Goal: Task Accomplishment & Management: Use online tool/utility

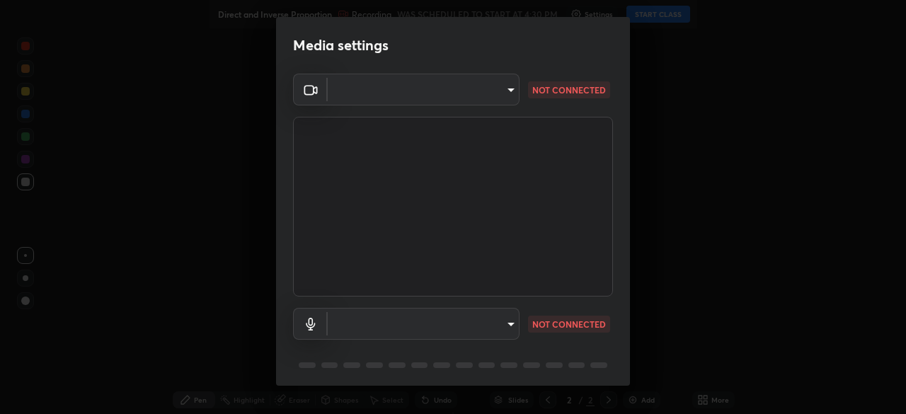
type input "f214d892c1ea21fc9911be358f21603cf7c671268a3f3fdd0c8c81d5790bf436"
type input "default"
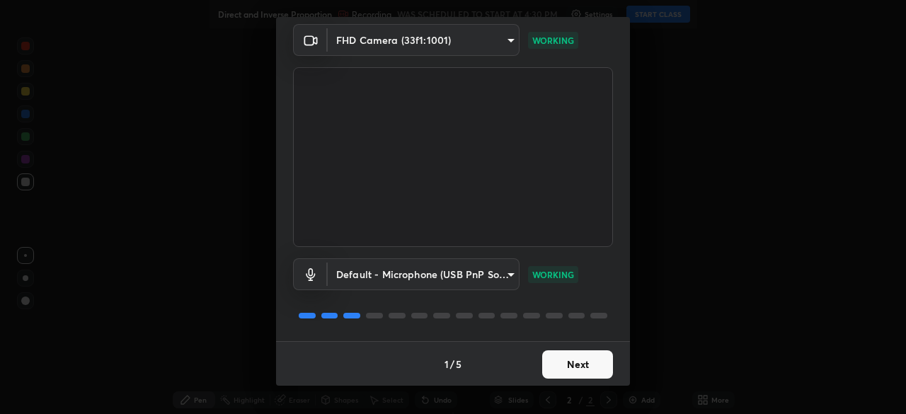
scroll to position [50, 0]
click at [557, 367] on button "Next" at bounding box center [577, 364] width 71 height 28
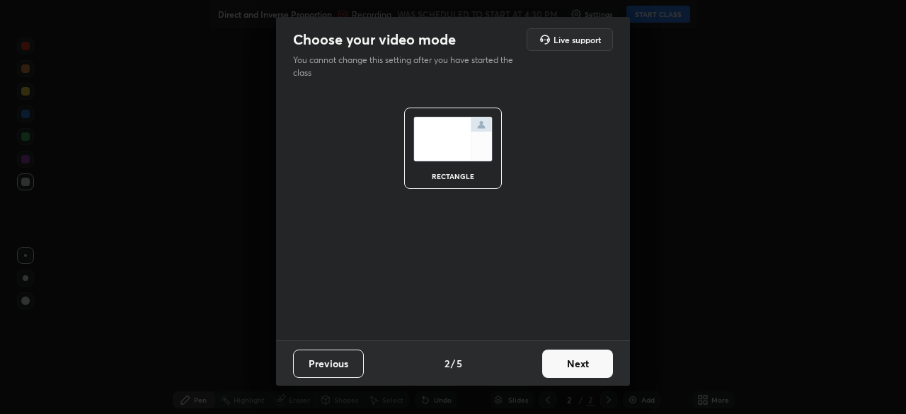
click at [566, 364] on button "Next" at bounding box center [577, 364] width 71 height 28
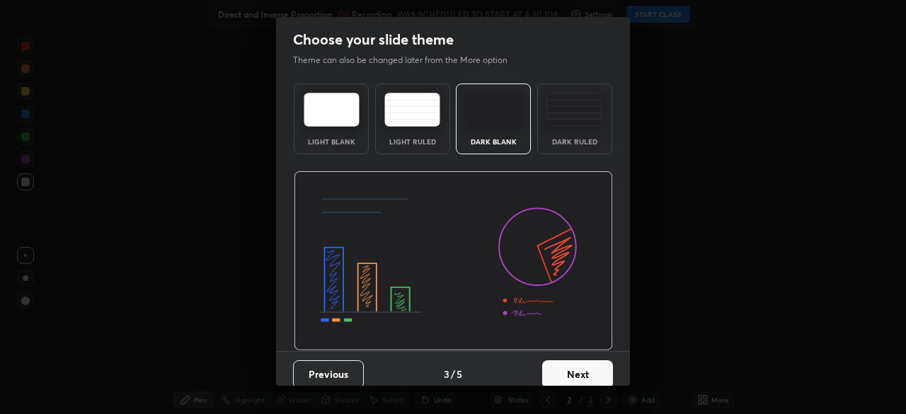
click at [571, 370] on button "Next" at bounding box center [577, 374] width 71 height 28
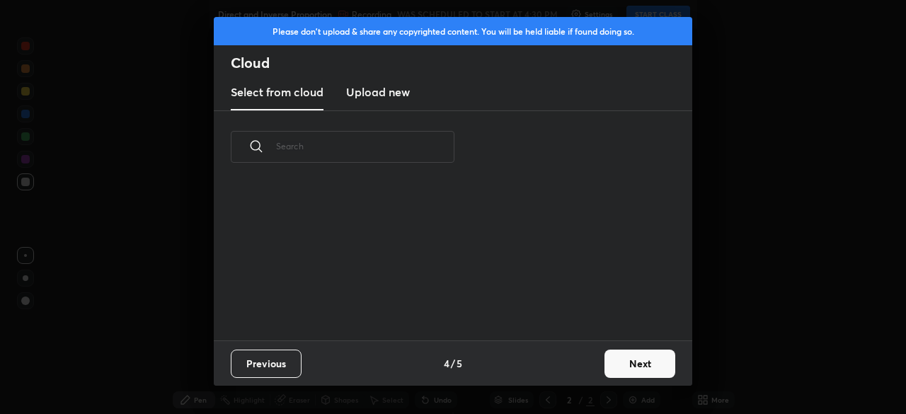
scroll to position [157, 455]
click at [626, 363] on button "Next" at bounding box center [640, 364] width 71 height 28
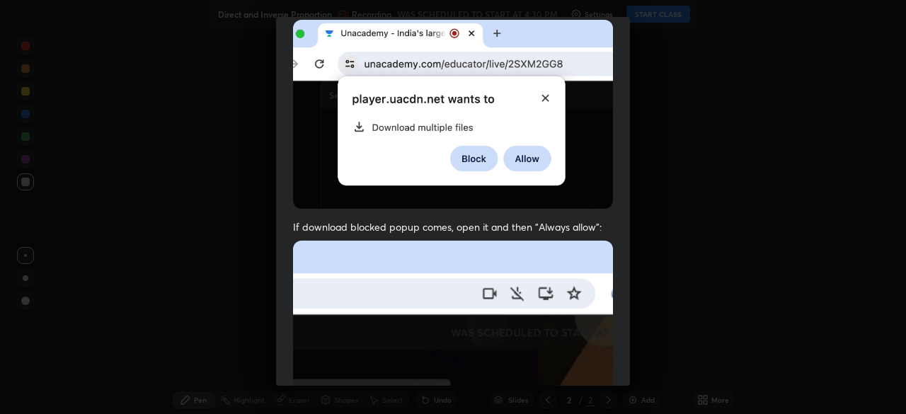
scroll to position [339, 0]
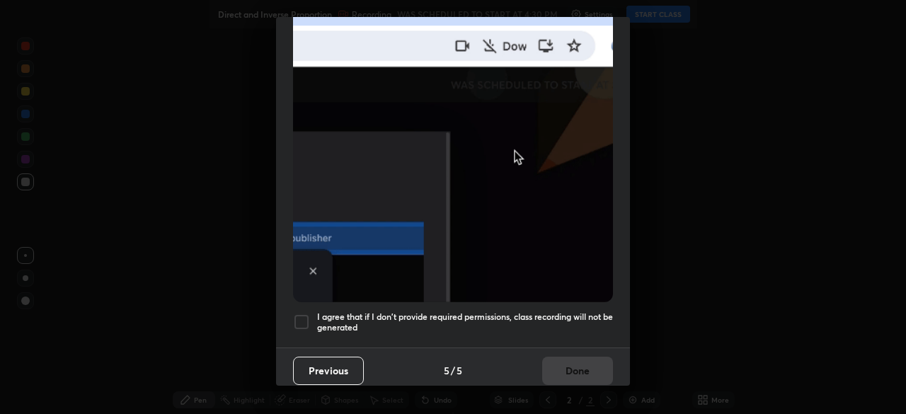
click at [300, 314] on div at bounding box center [301, 322] width 17 height 17
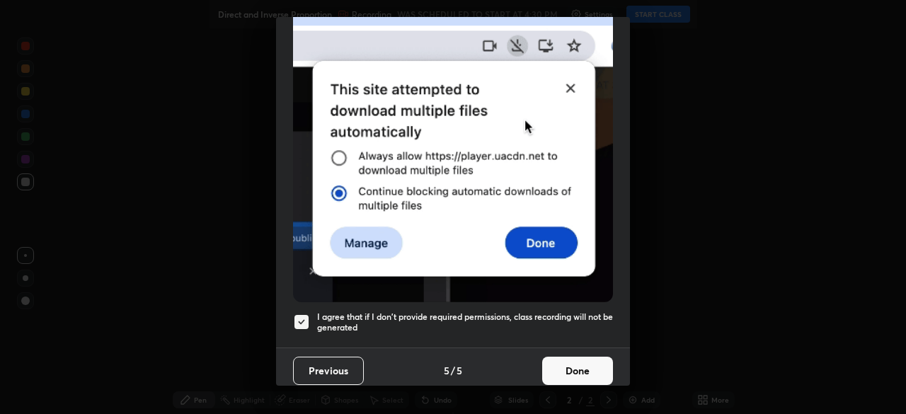
click at [580, 362] on button "Done" at bounding box center [577, 371] width 71 height 28
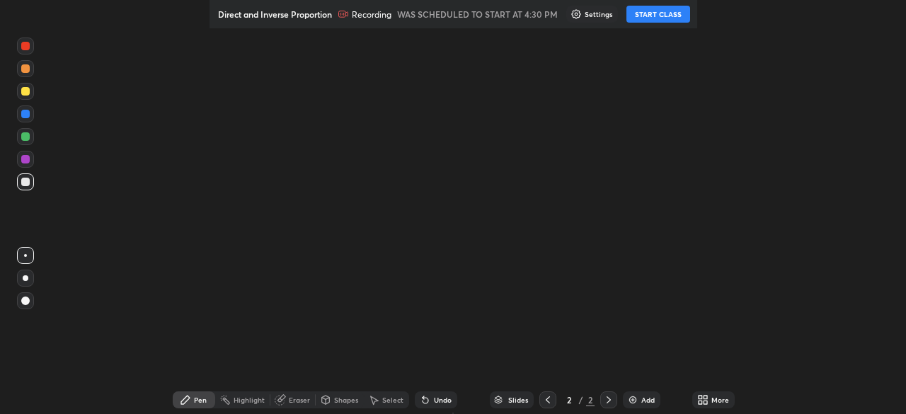
click at [712, 403] on div "More" at bounding box center [721, 400] width 18 height 7
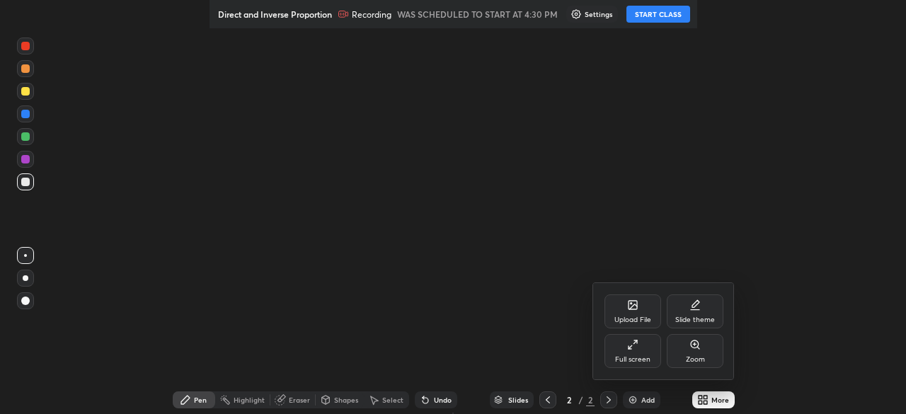
click at [632, 352] on div "Full screen" at bounding box center [633, 351] width 57 height 34
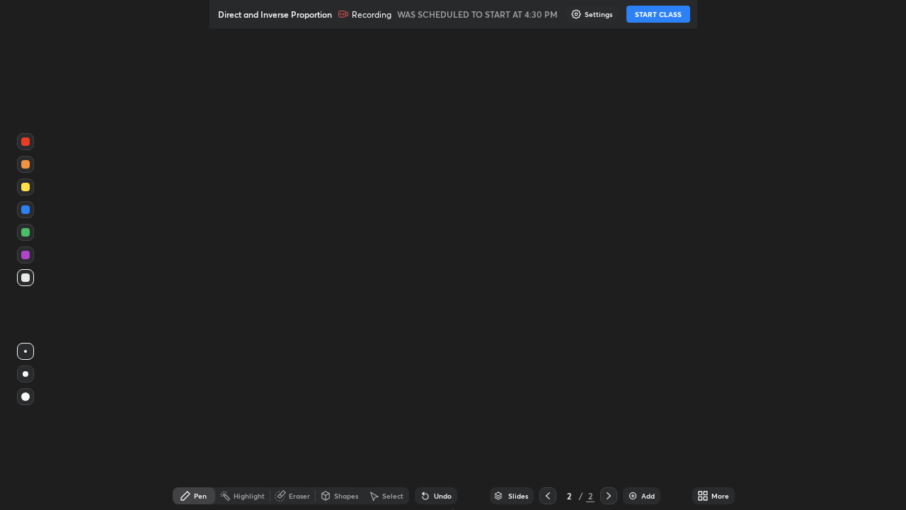
click at [658, 14] on button "START CLASS" at bounding box center [659, 14] width 64 height 17
click at [205, 414] on div "Pen" at bounding box center [200, 495] width 13 height 7
click at [26, 279] on div at bounding box center [25, 277] width 8 height 8
click at [202, 414] on div "Pen" at bounding box center [200, 495] width 13 height 7
click at [198, 414] on div "Pen" at bounding box center [200, 495] width 13 height 7
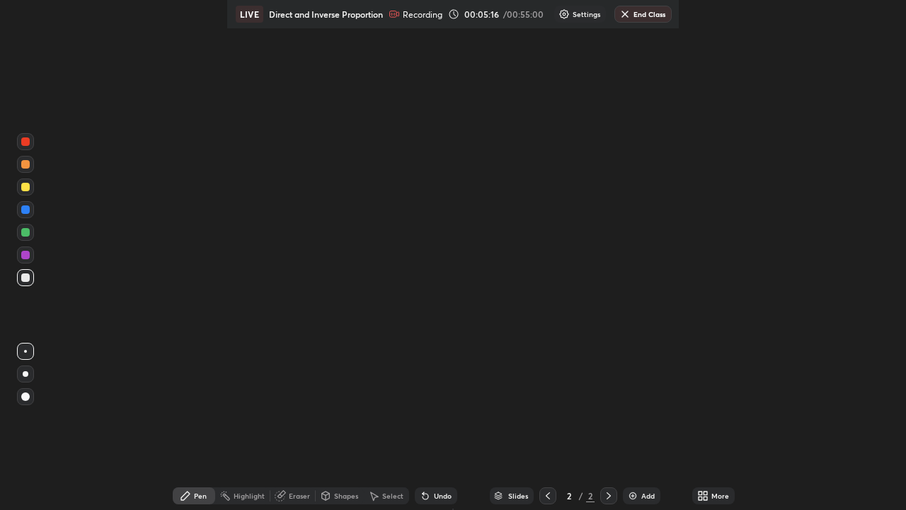
click at [198, 414] on div "Pen" at bounding box center [200, 495] width 13 height 7
click at [32, 186] on div at bounding box center [25, 186] width 17 height 17
click at [29, 168] on div at bounding box center [25, 164] width 17 height 17
click at [588, 212] on div "Setting up your live class" at bounding box center [453, 255] width 906 height 510
click at [342, 414] on div "Shapes" at bounding box center [346, 495] width 24 height 7
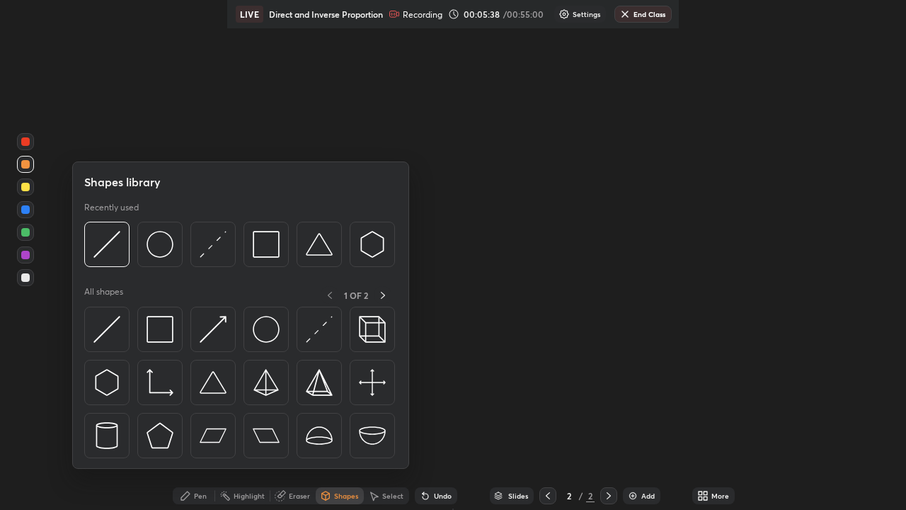
click at [304, 414] on div "Eraser" at bounding box center [292, 495] width 45 height 17
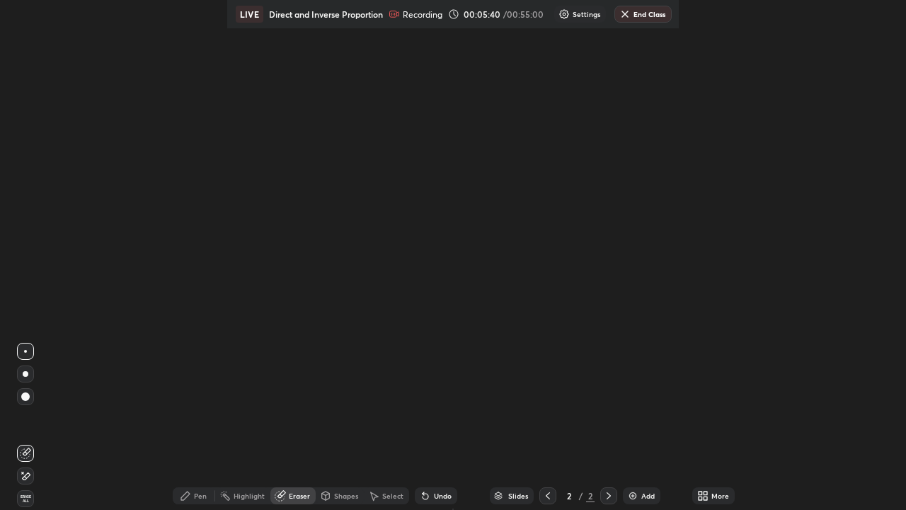
click at [198, 414] on div "Pen" at bounding box center [200, 495] width 13 height 7
click at [477, 259] on div "Setting up your live class" at bounding box center [453, 255] width 906 height 510
click at [333, 414] on div "Shapes" at bounding box center [340, 495] width 48 height 17
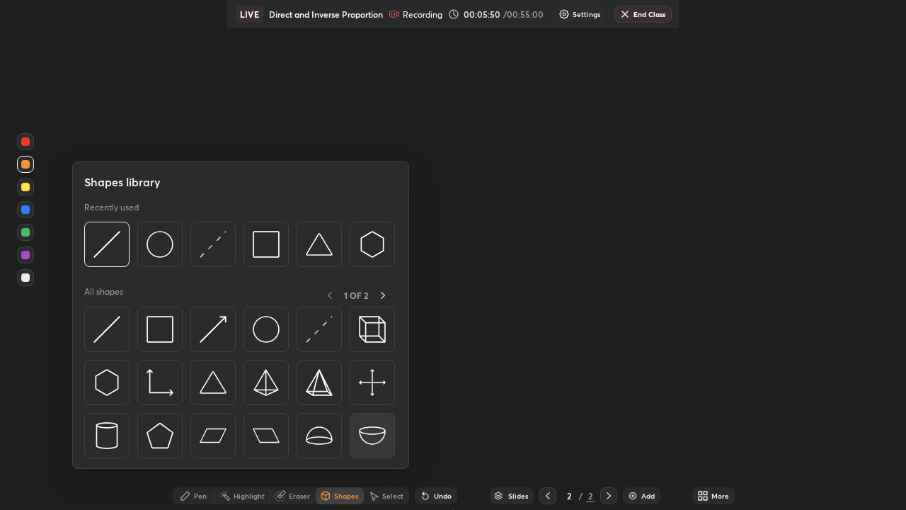
click at [364, 414] on img at bounding box center [372, 435] width 27 height 27
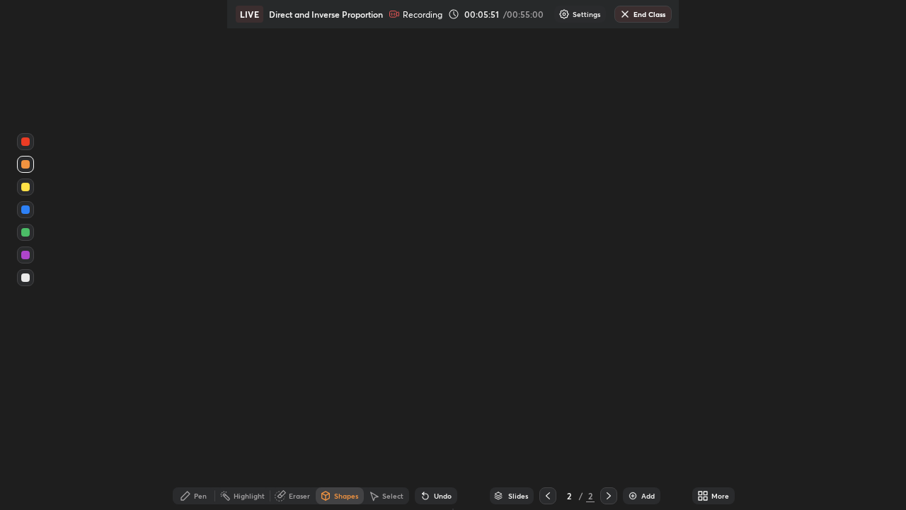
click at [448, 261] on div "Setting up your live class" at bounding box center [453, 255] width 906 height 510
click at [32, 275] on div at bounding box center [25, 277] width 17 height 17
click at [18, 258] on div at bounding box center [25, 254] width 17 height 17
click at [25, 231] on div at bounding box center [25, 232] width 8 height 8
click at [27, 209] on div at bounding box center [25, 209] width 8 height 8
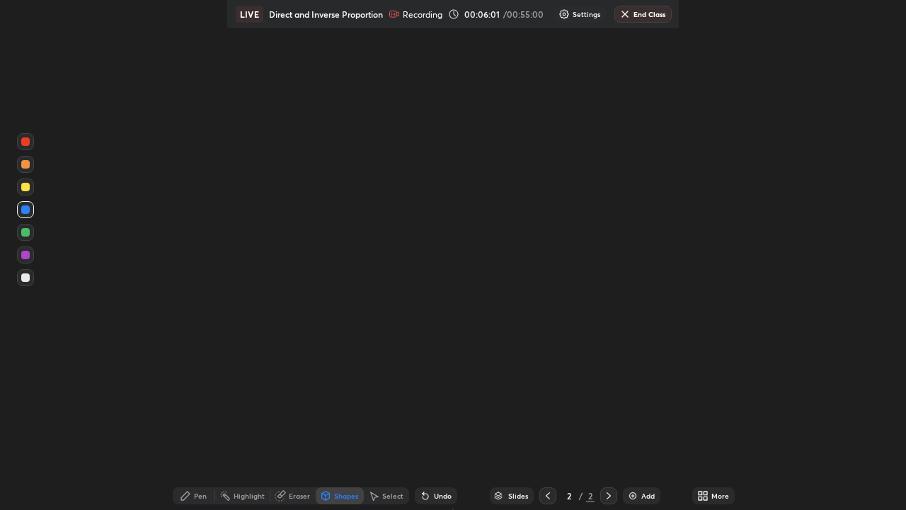
click at [25, 181] on div at bounding box center [25, 186] width 17 height 17
click at [24, 163] on div at bounding box center [25, 164] width 8 height 8
click at [28, 139] on div at bounding box center [25, 141] width 8 height 8
click at [200, 414] on div "Pen" at bounding box center [200, 495] width 13 height 7
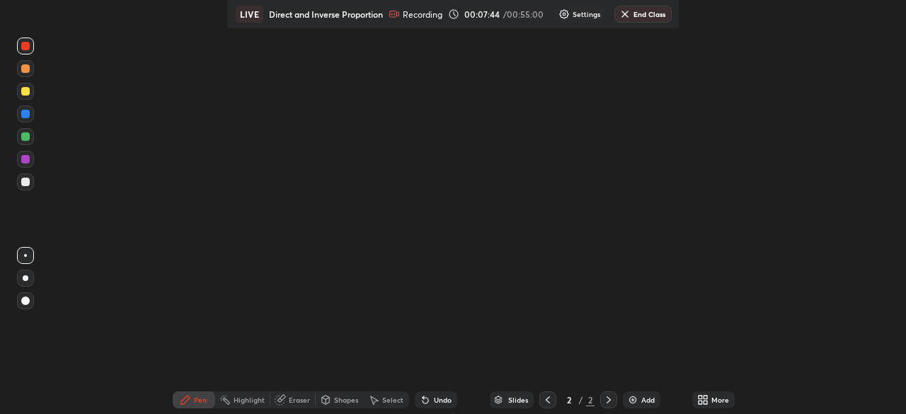
click at [337, 266] on div "Setting up your live class" at bounding box center [453, 207] width 906 height 414
click at [28, 298] on div at bounding box center [25, 301] width 8 height 8
click at [29, 161] on div at bounding box center [25, 159] width 8 height 8
click at [25, 300] on div at bounding box center [25, 301] width 8 height 8
click at [25, 302] on div at bounding box center [25, 301] width 8 height 8
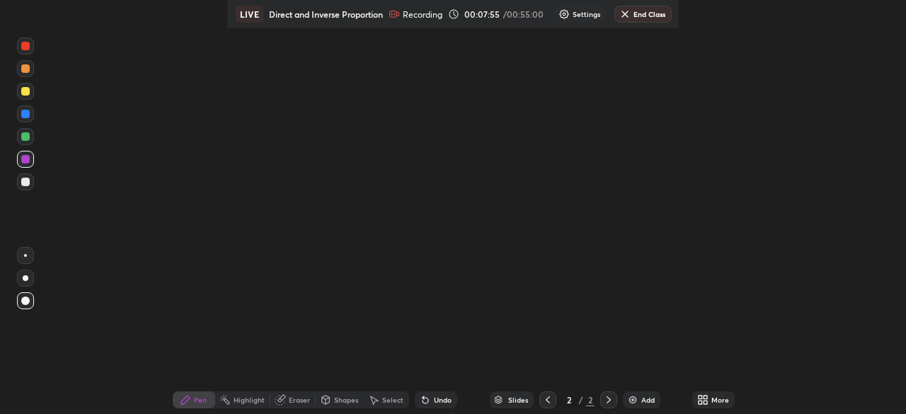
click at [304, 49] on div "Setting up your live class" at bounding box center [453, 207] width 906 height 414
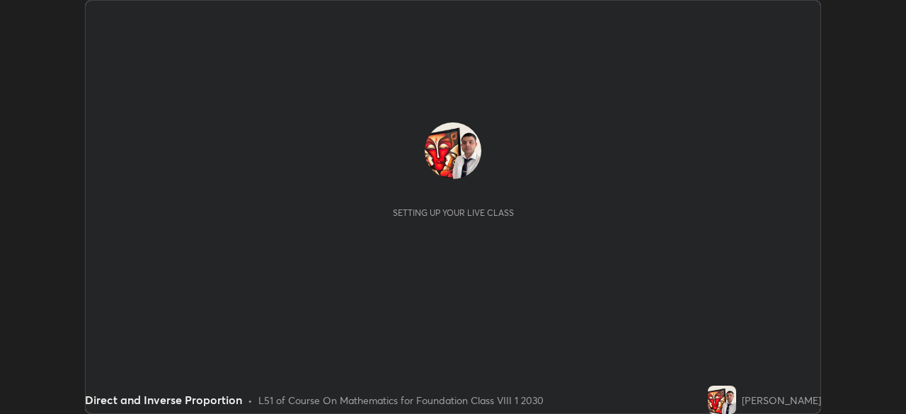
scroll to position [414, 906]
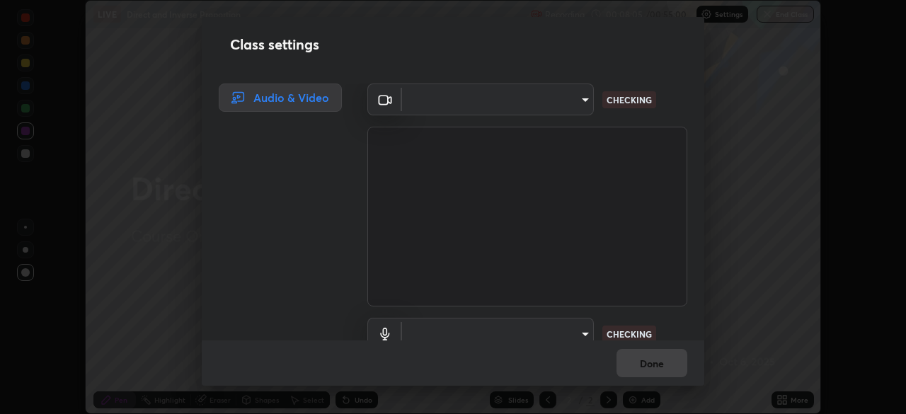
type input "f214d892c1ea21fc9911be358f21603cf7c671268a3f3fdd0c8c81d5790bf436"
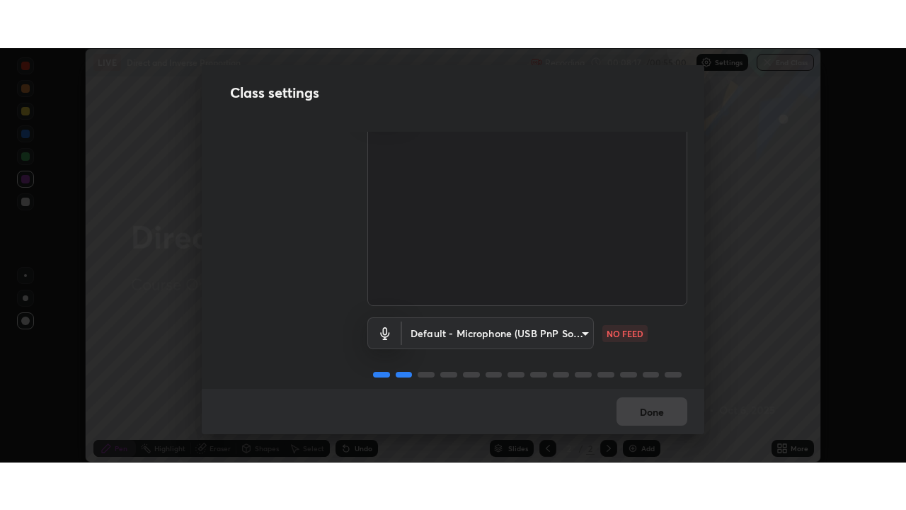
scroll to position [64, 0]
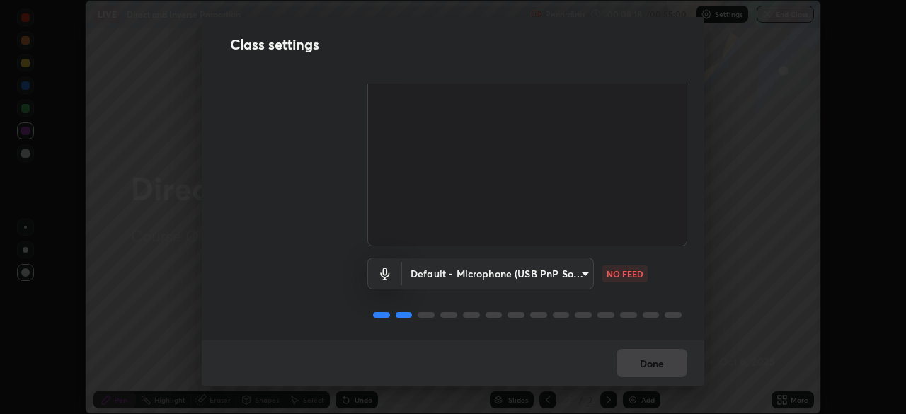
click at [578, 270] on body "Erase all LIVE Direct and Inverse Proportion Recording 00:08:18 / 00:55:00 Sett…" at bounding box center [453, 207] width 906 height 414
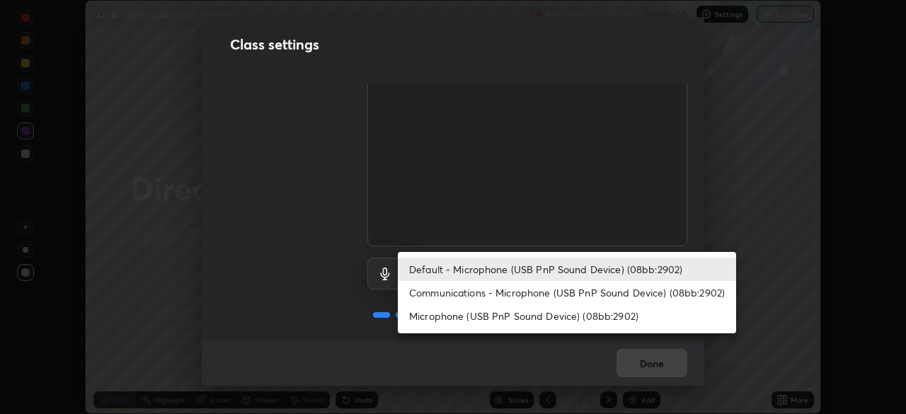
click at [537, 266] on li "Default - Microphone (USB PnP Sound Device) (08bb:2902)" at bounding box center [567, 269] width 338 height 23
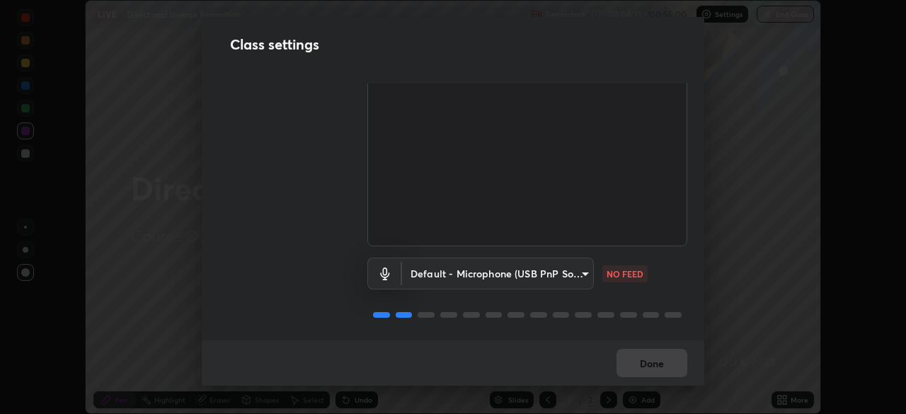
click at [578, 269] on body "Erase all LIVE Direct and Inverse Proportion Recording 00:08:21 / 00:55:00 Sett…" at bounding box center [453, 207] width 906 height 414
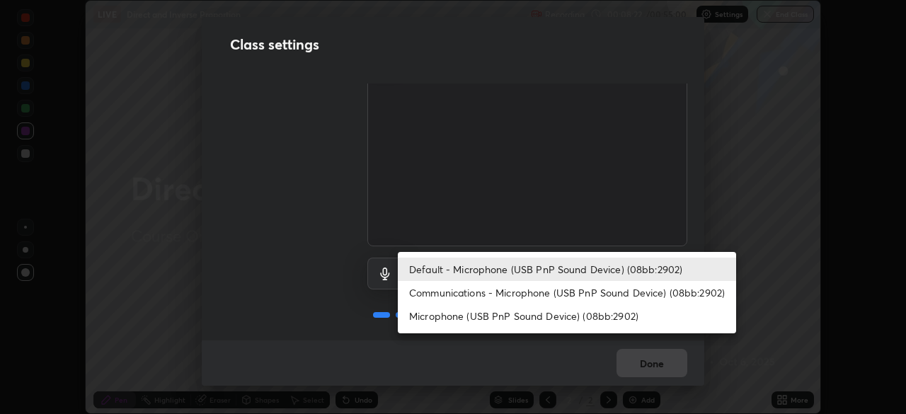
click at [556, 320] on li "Microphone (USB PnP Sound Device) (08bb:2902)" at bounding box center [567, 315] width 338 height 23
type input "8a06055c2c690ddadc7107c4c7cb1ee90096de867996882422230ce77d3ed751"
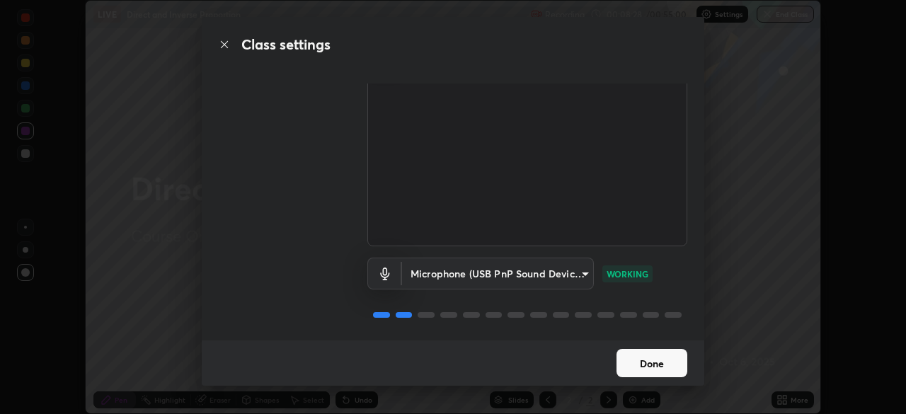
click at [641, 362] on button "Done" at bounding box center [652, 363] width 71 height 28
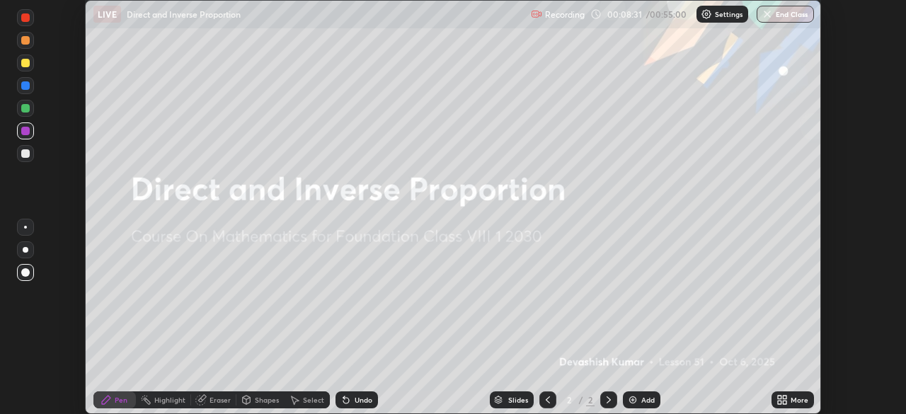
click at [639, 401] on div "Add" at bounding box center [642, 400] width 38 height 17
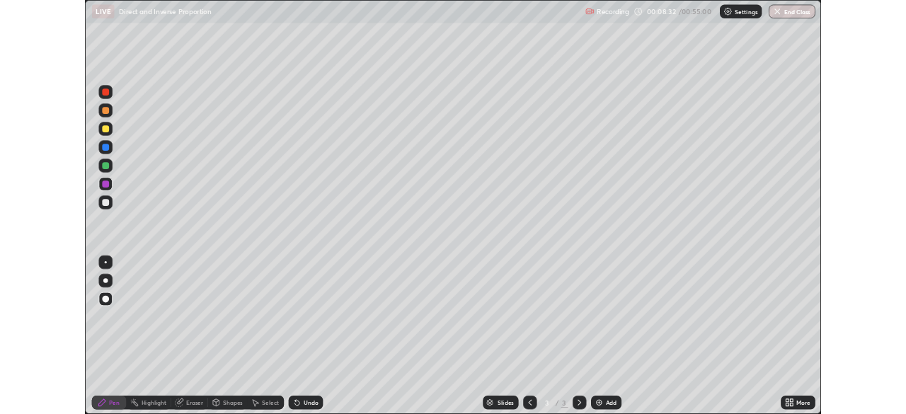
scroll to position [510, 906]
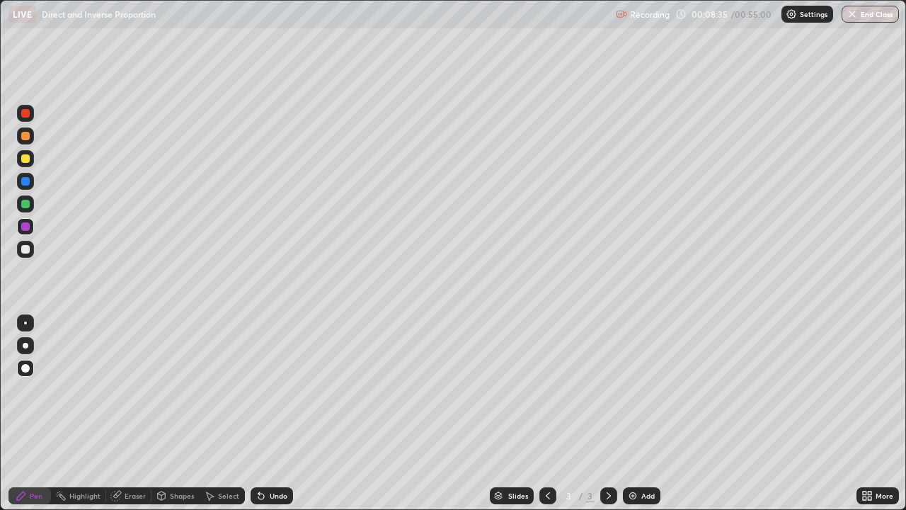
click at [23, 159] on div at bounding box center [25, 158] width 8 height 8
click at [179, 414] on div "Shapes" at bounding box center [182, 495] width 24 height 7
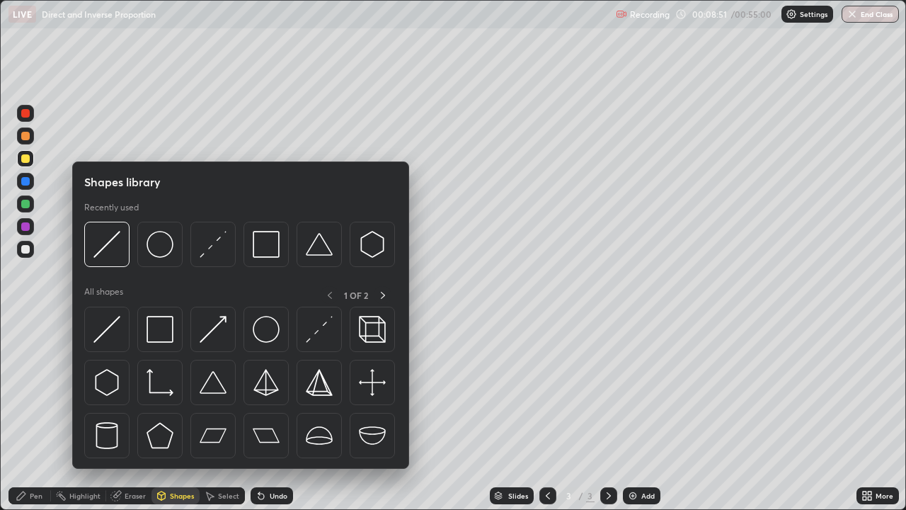
click at [125, 414] on div "Eraser" at bounding box center [135, 495] width 21 height 7
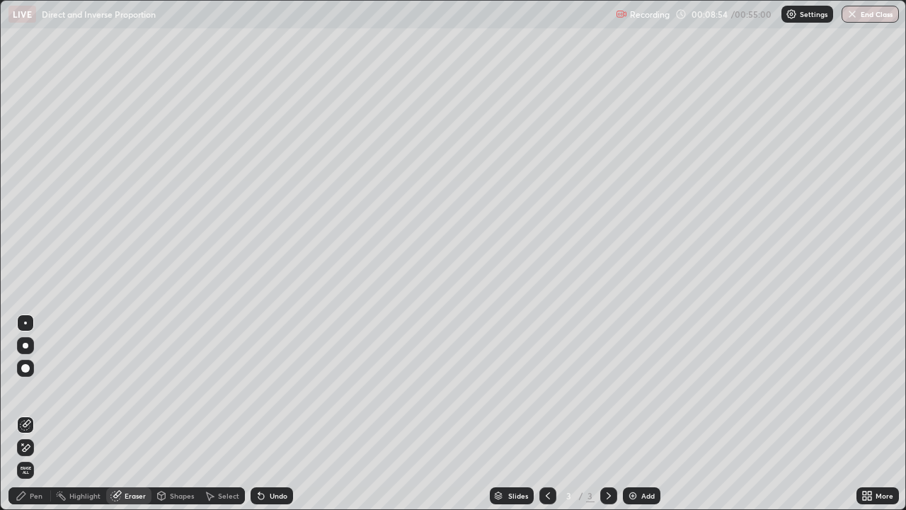
click at [223, 414] on div "Select" at bounding box center [222, 495] width 45 height 17
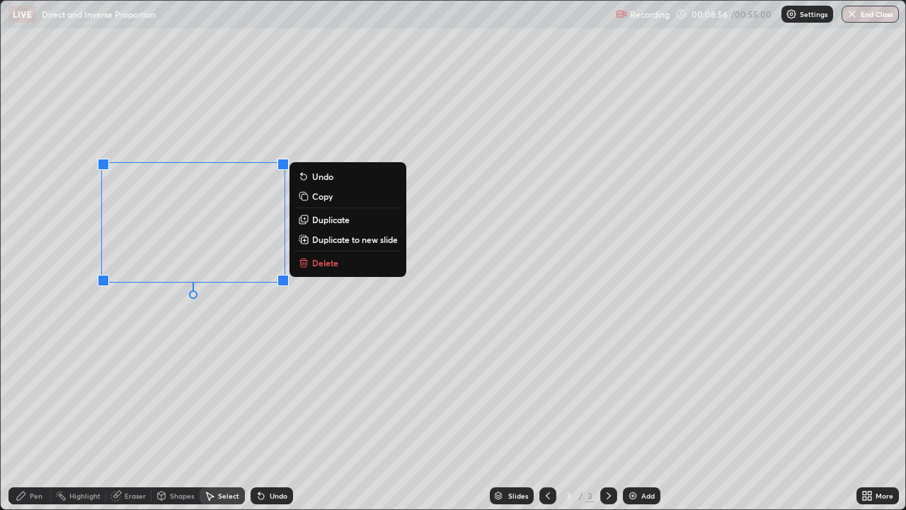
click at [319, 266] on p "Delete" at bounding box center [325, 262] width 26 height 11
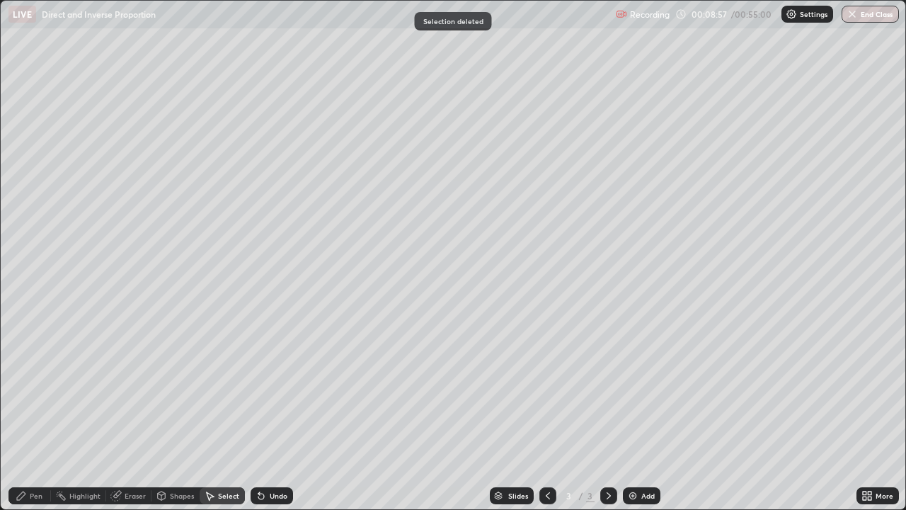
click at [38, 414] on div "Pen" at bounding box center [29, 495] width 42 height 17
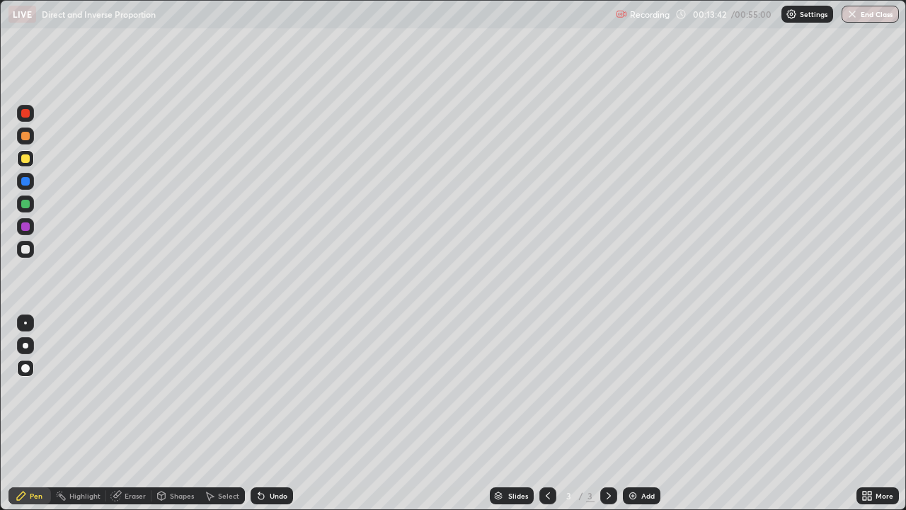
click at [639, 414] on div "Add" at bounding box center [642, 495] width 38 height 17
click at [125, 414] on div "Eraser" at bounding box center [135, 495] width 21 height 7
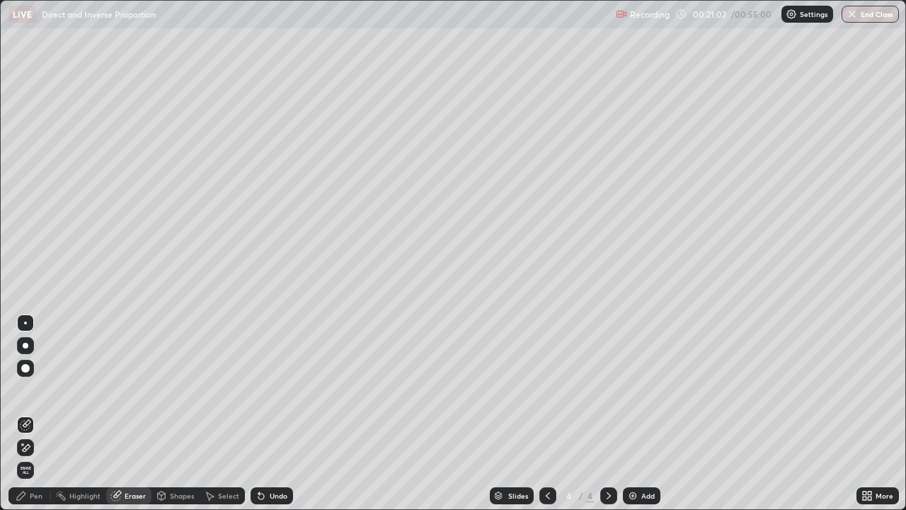
click at [23, 414] on div "Pen" at bounding box center [29, 495] width 42 height 17
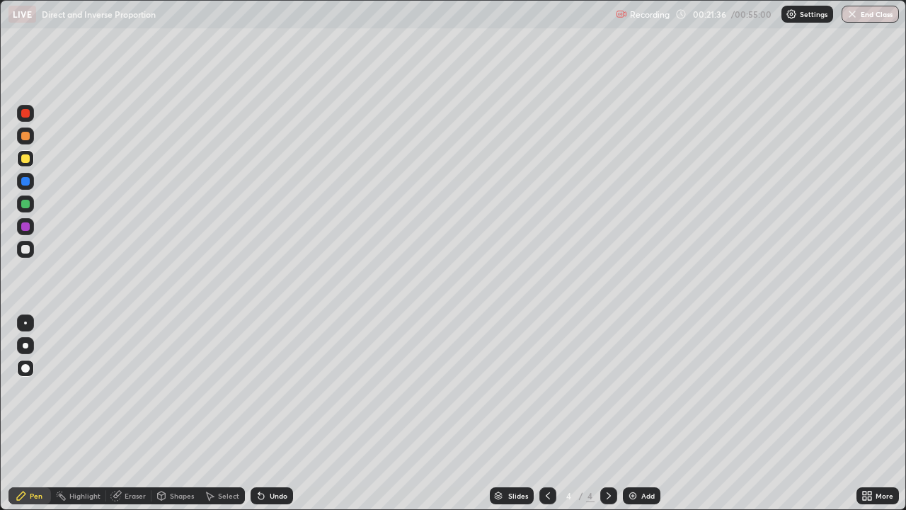
click at [25, 205] on div at bounding box center [25, 204] width 8 height 8
click at [636, 414] on img at bounding box center [632, 495] width 11 height 11
click at [24, 159] on div at bounding box center [25, 158] width 8 height 8
click at [642, 414] on div "Add" at bounding box center [648, 495] width 13 height 7
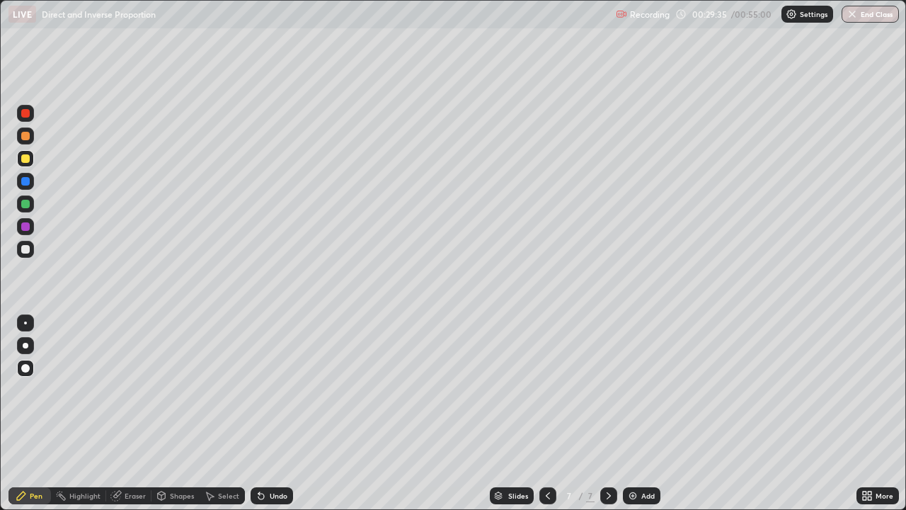
click at [38, 414] on div "Pen" at bounding box center [36, 495] width 13 height 7
click at [25, 323] on div at bounding box center [25, 322] width 3 height 3
click at [646, 414] on div "Add" at bounding box center [648, 495] width 13 height 7
click at [871, 14] on button "End Class" at bounding box center [870, 14] width 57 height 17
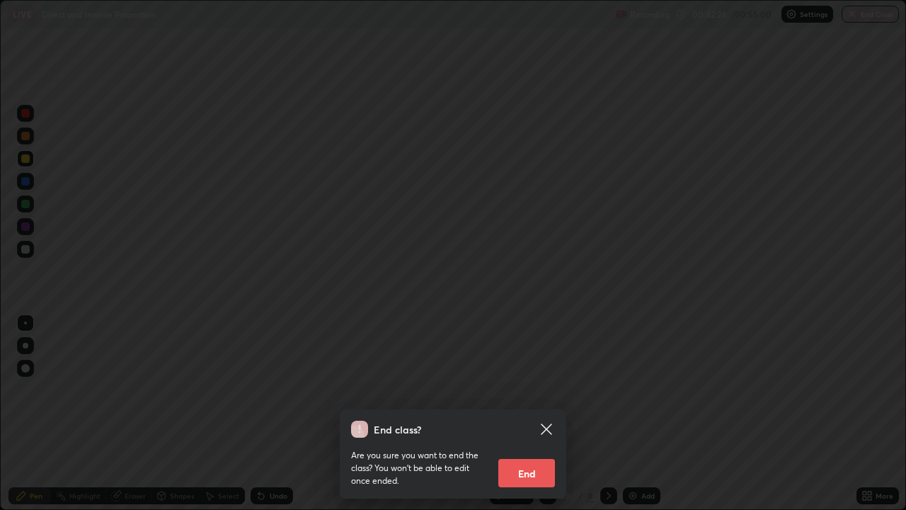
click at [530, 414] on button "End" at bounding box center [526, 473] width 57 height 28
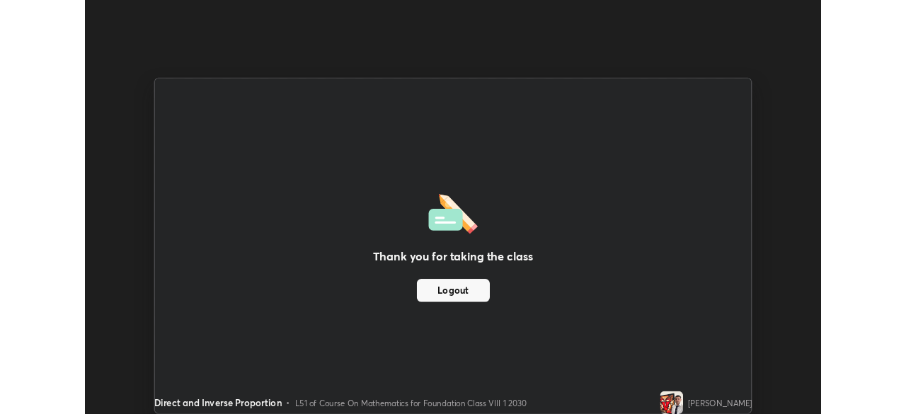
scroll to position [70392, 69900]
